Goal: Navigation & Orientation: Find specific page/section

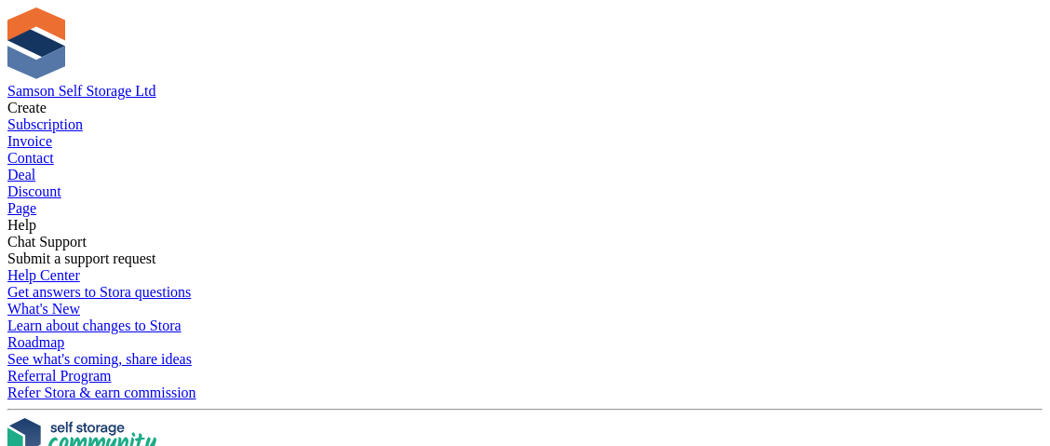
scroll to position [185, 0]
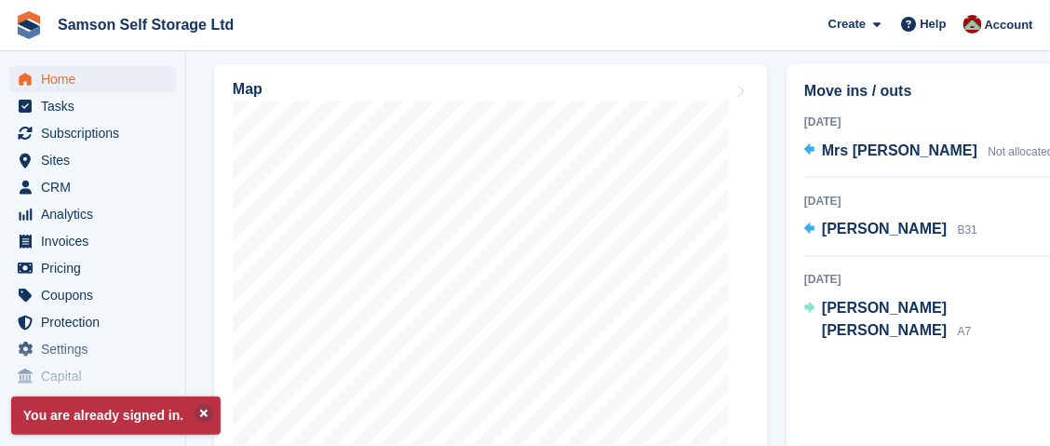
scroll to position [837, 0]
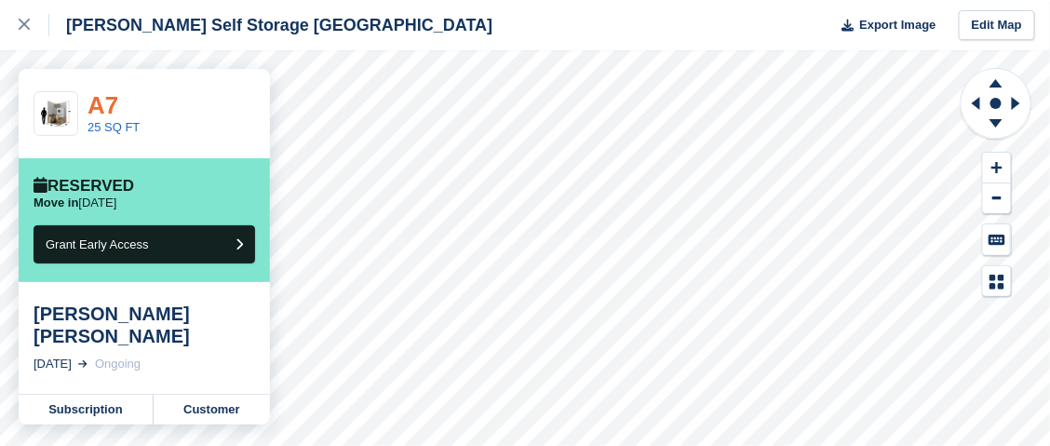
click at [107, 113] on link "A7" at bounding box center [103, 105] width 31 height 28
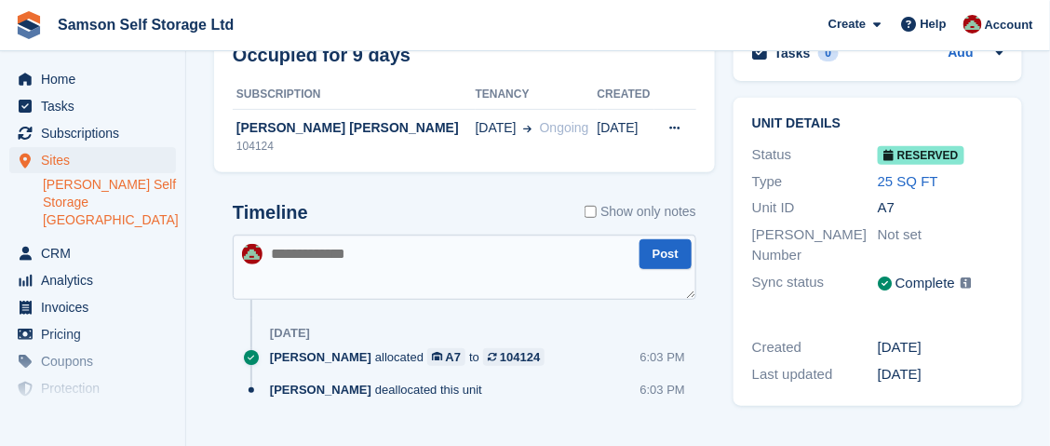
scroll to position [166, 0]
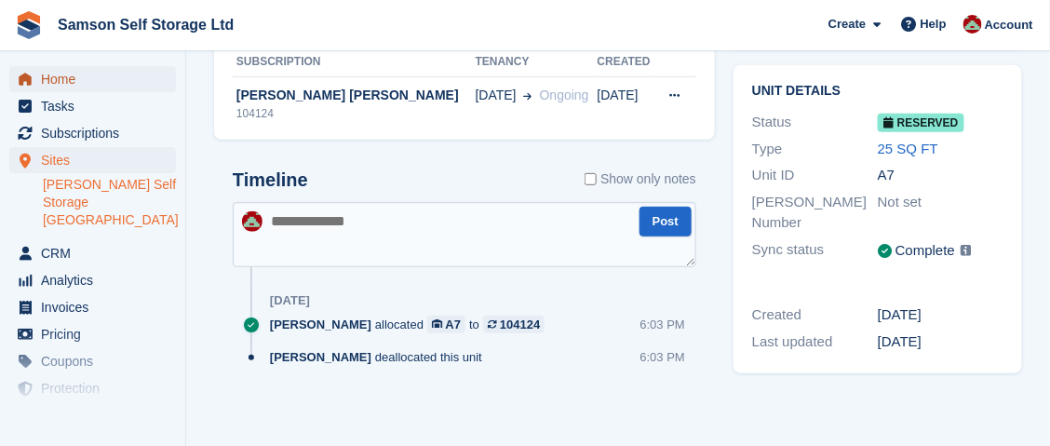
click at [51, 81] on span "Home" at bounding box center [97, 79] width 112 height 26
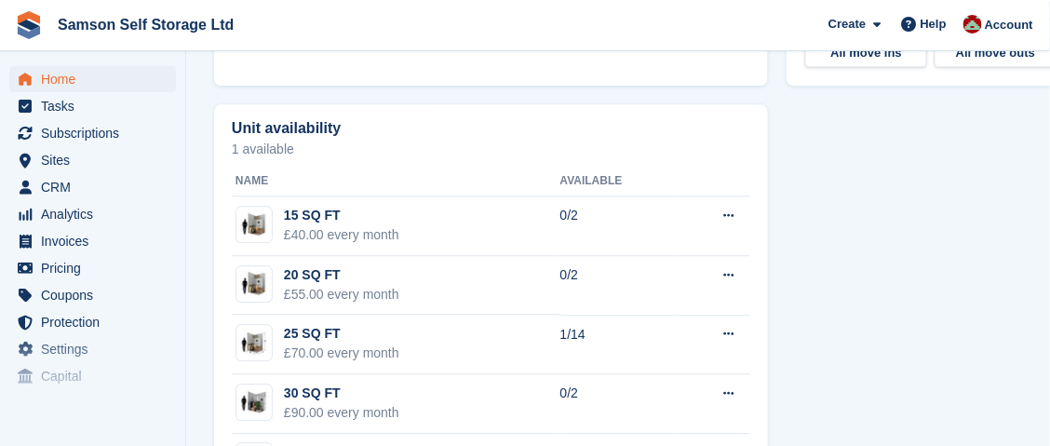
scroll to position [1210, 0]
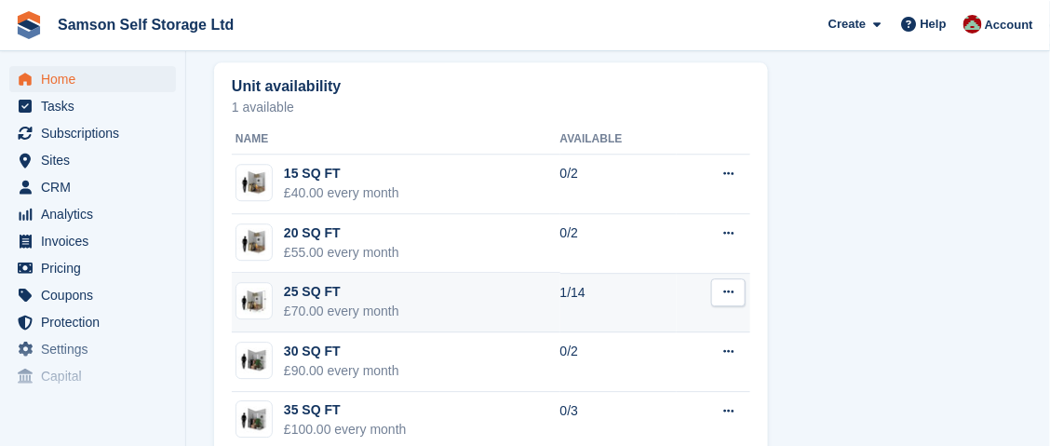
click at [307, 304] on div "£70.00 every month" at bounding box center [341, 312] width 115 height 20
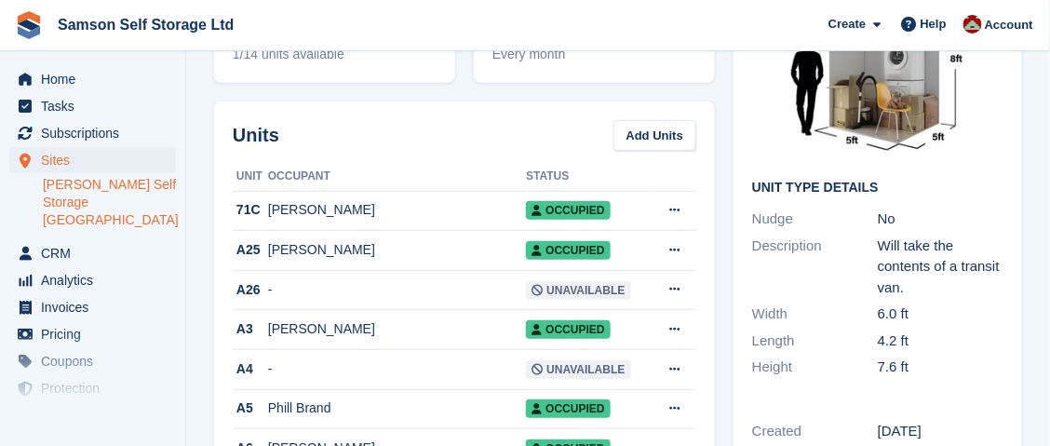
scroll to position [185, 0]
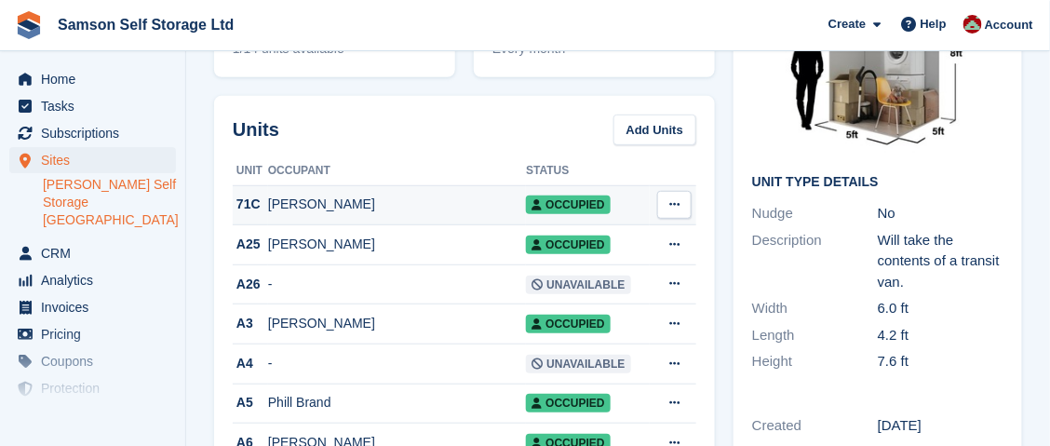
click at [292, 206] on div "[PERSON_NAME]" at bounding box center [397, 205] width 258 height 20
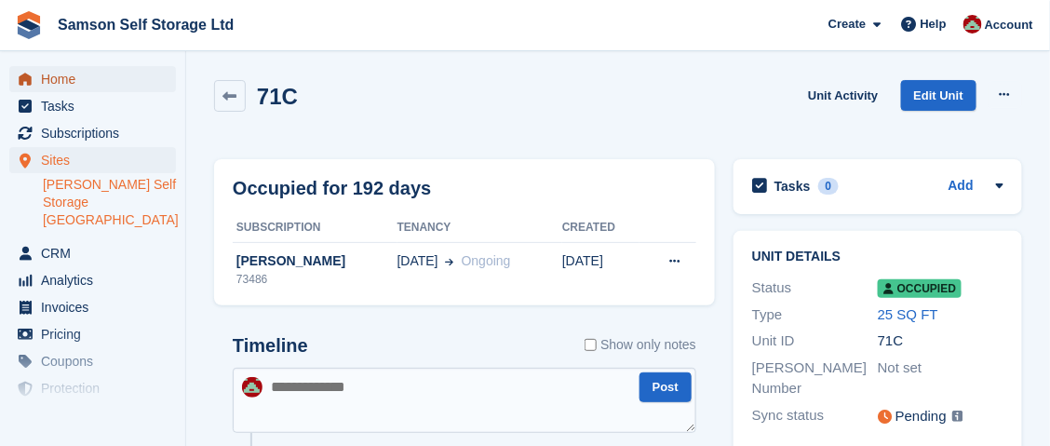
click at [62, 78] on span "Home" at bounding box center [97, 79] width 112 height 26
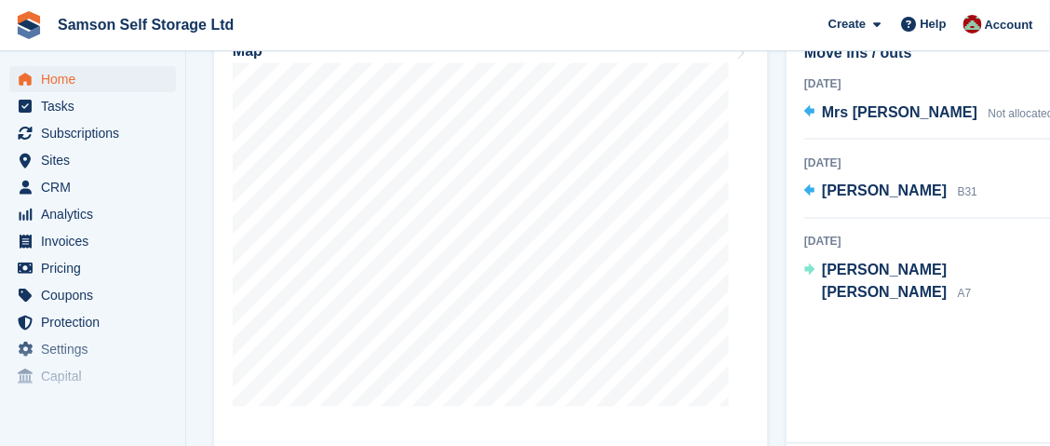
scroll to position [744, 0]
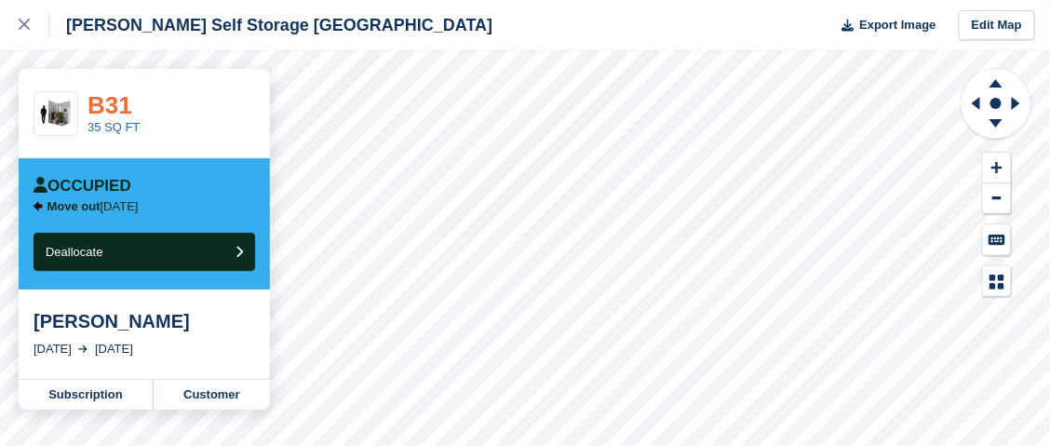
click at [101, 115] on link "B31" at bounding box center [110, 105] width 45 height 28
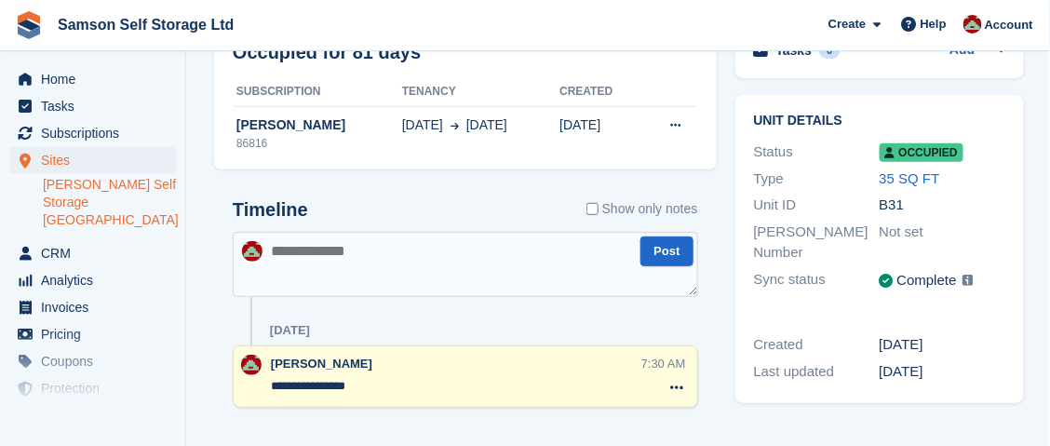
scroll to position [162, 0]
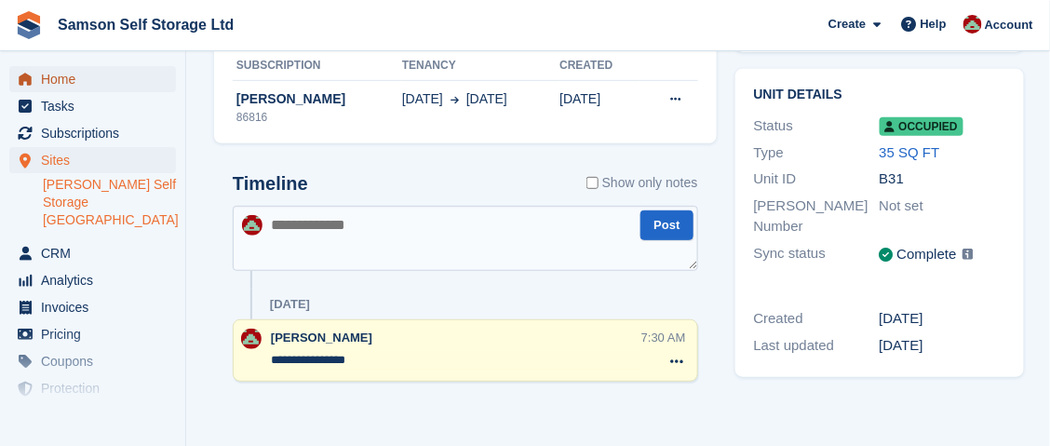
click at [67, 77] on span "Home" at bounding box center [97, 79] width 112 height 26
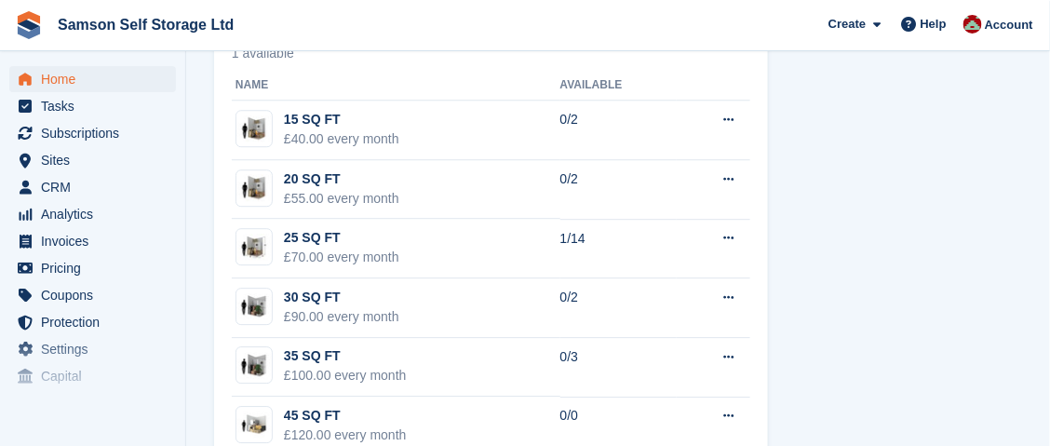
scroll to position [1304, 0]
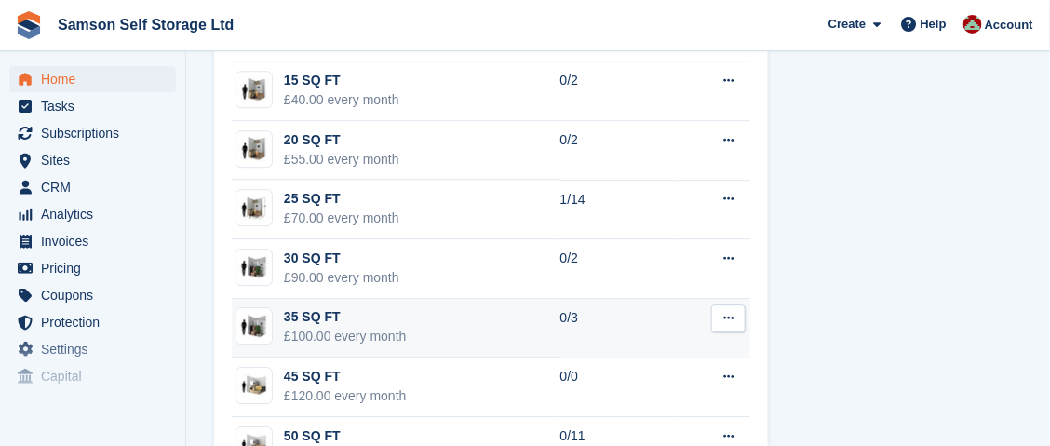
click at [318, 321] on div "35 SQ FT" at bounding box center [345, 317] width 123 height 20
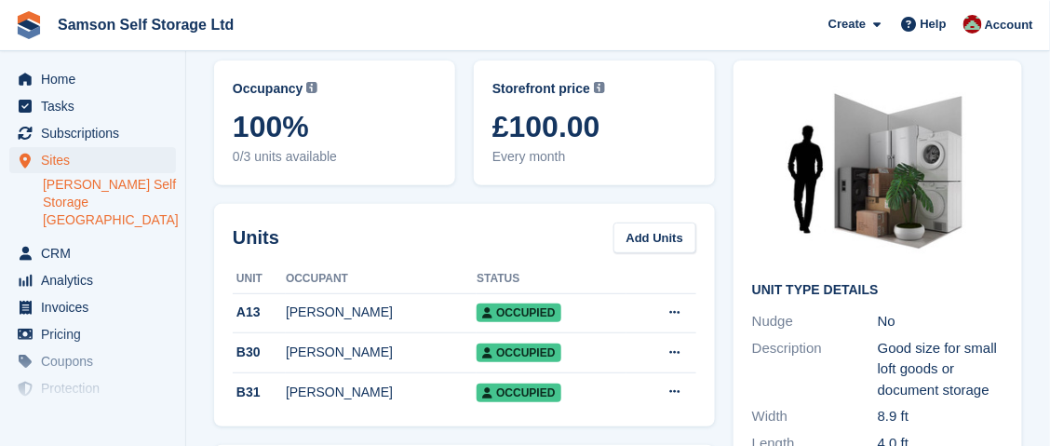
scroll to position [70, 0]
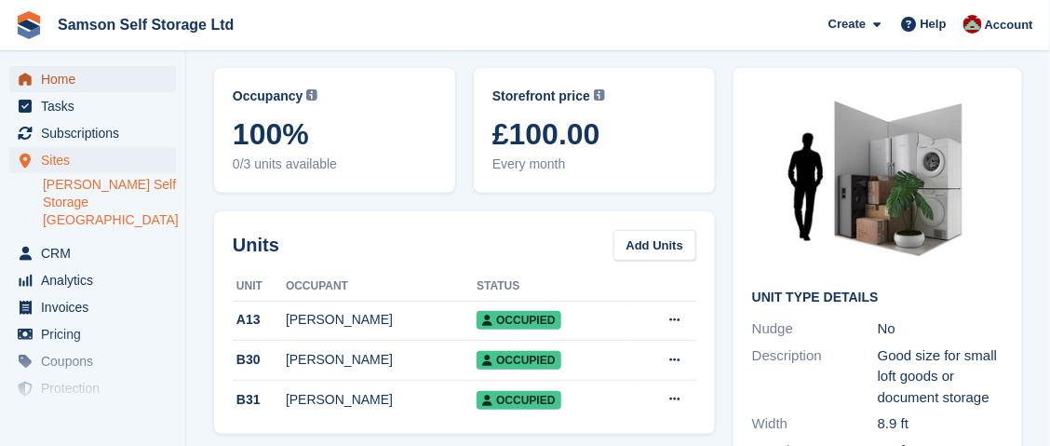
click at [61, 84] on span "Home" at bounding box center [97, 79] width 112 height 26
